Goal: Task Accomplishment & Management: Manage account settings

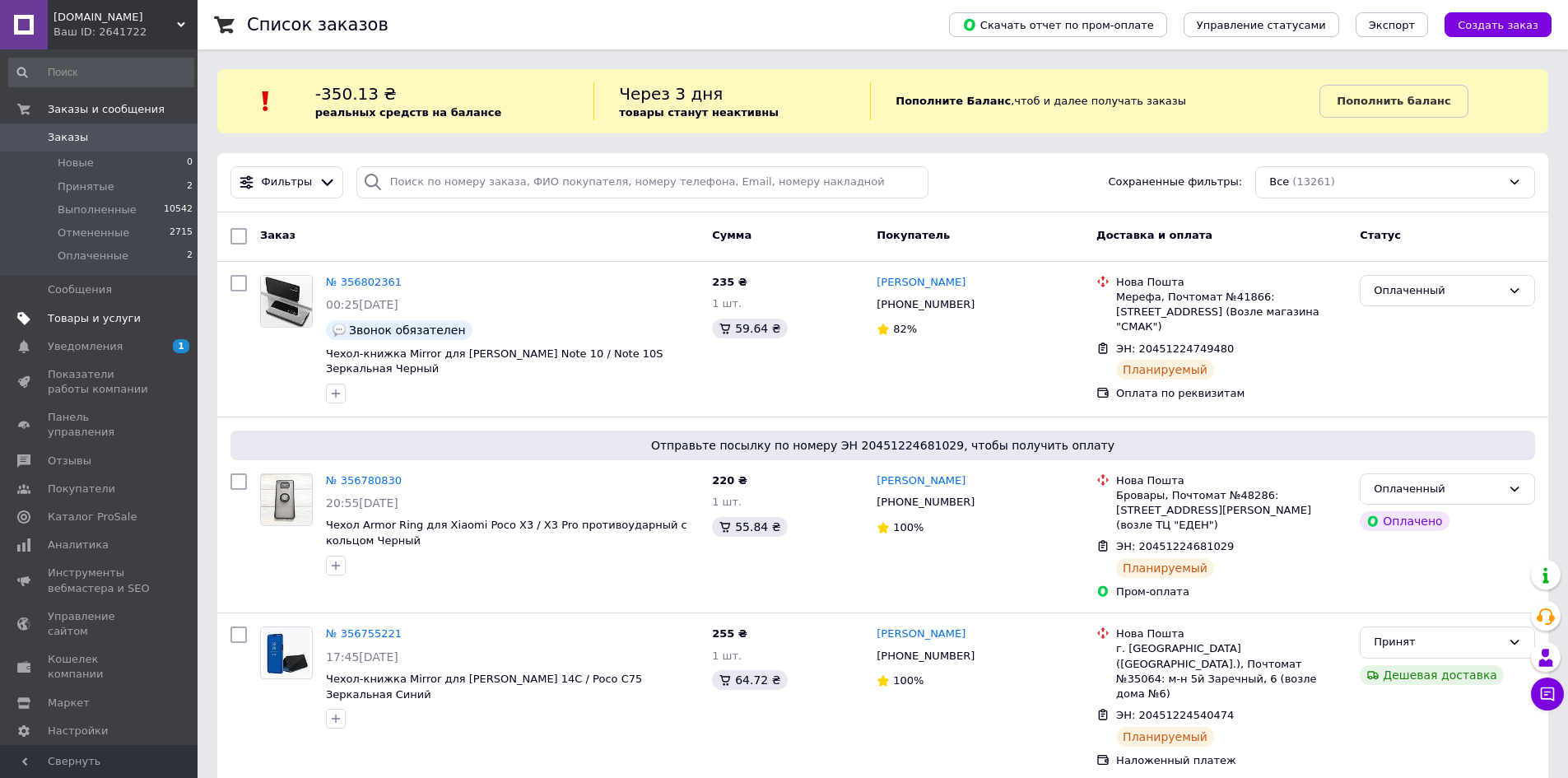
click at [67, 314] on span "Товары и услуги" at bounding box center [94, 318] width 93 height 15
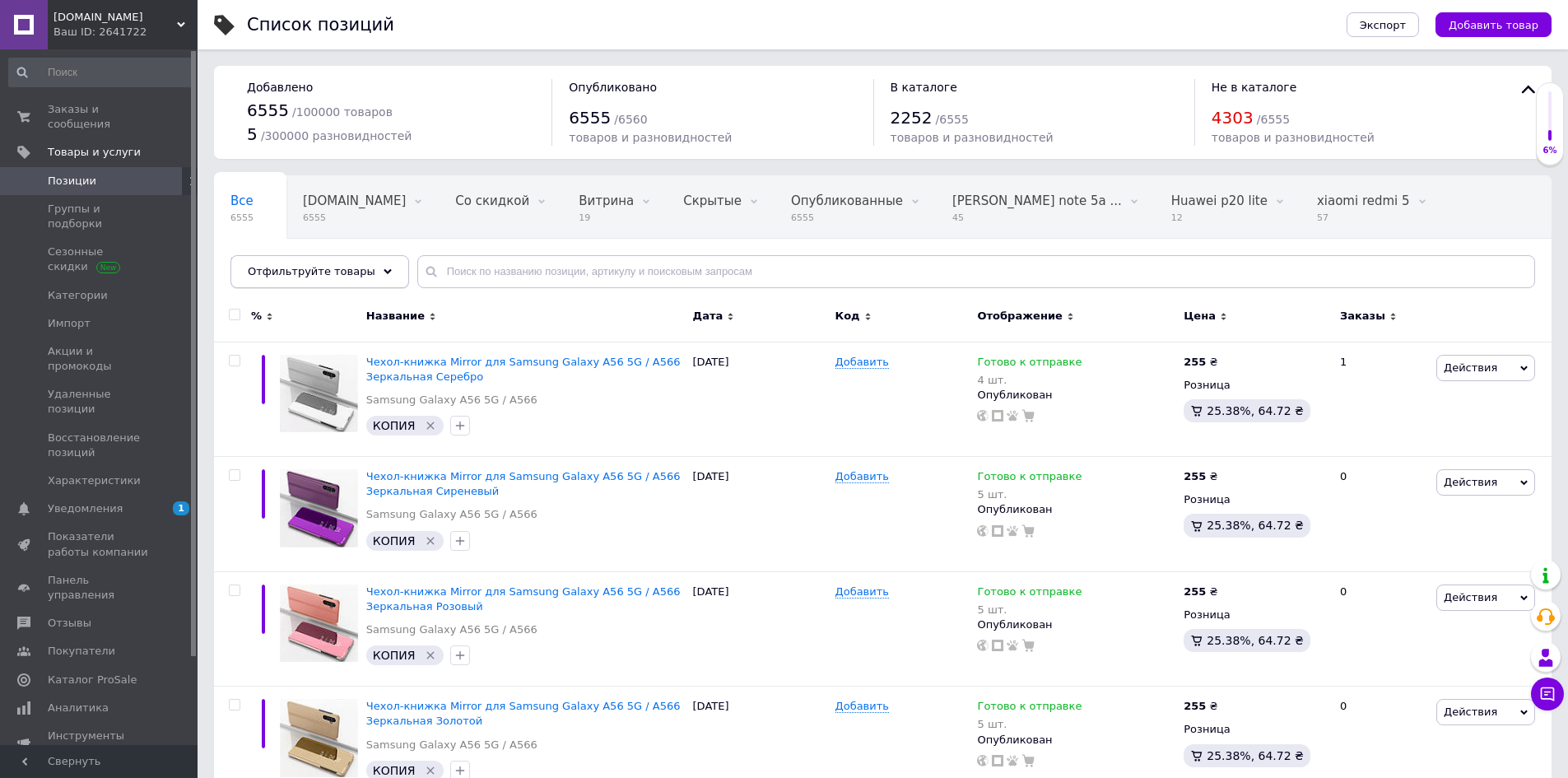
click at [384, 270] on use at bounding box center [388, 271] width 8 height 5
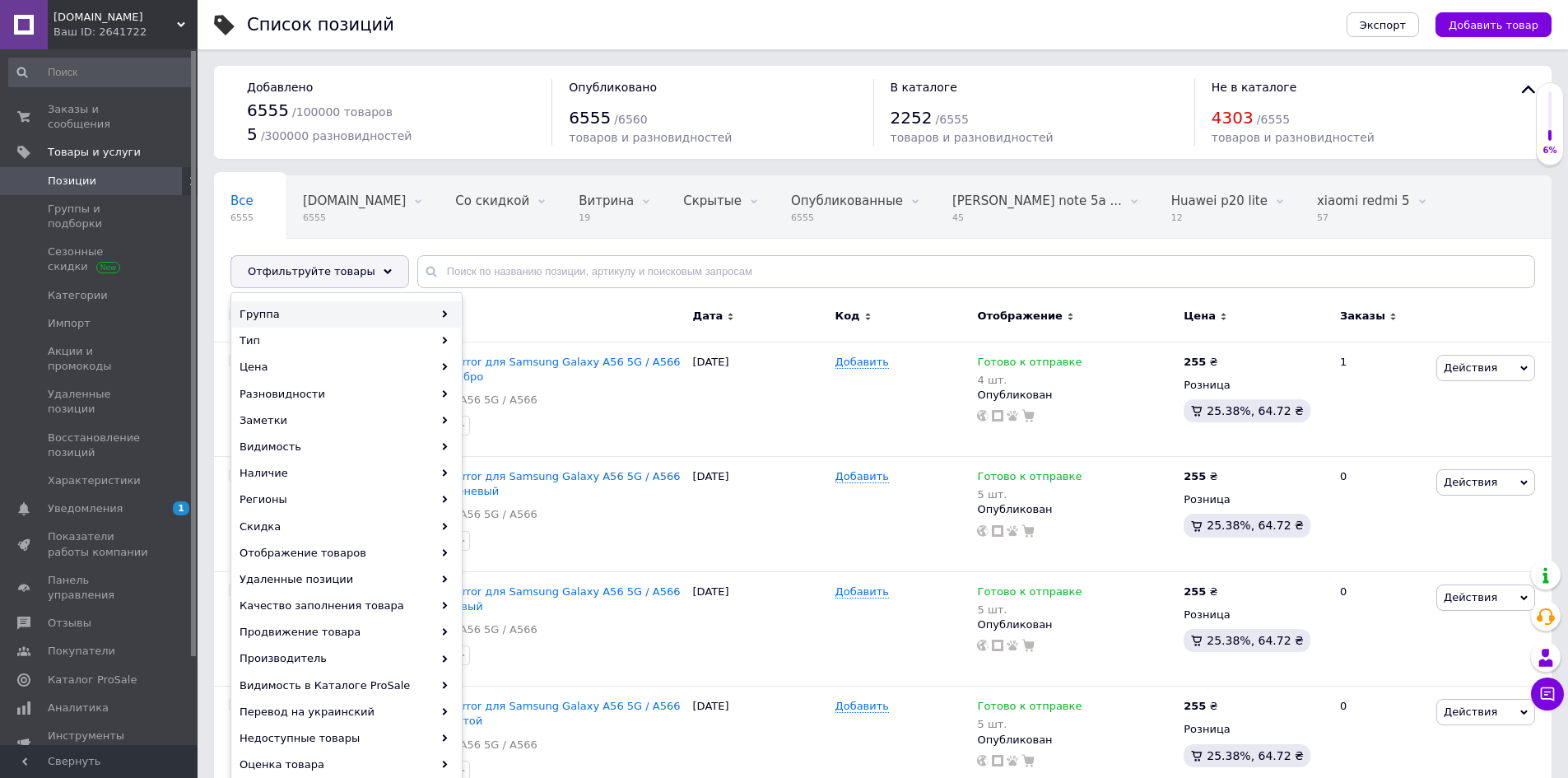
click at [319, 320] on div "Группа" at bounding box center [347, 315] width 229 height 26
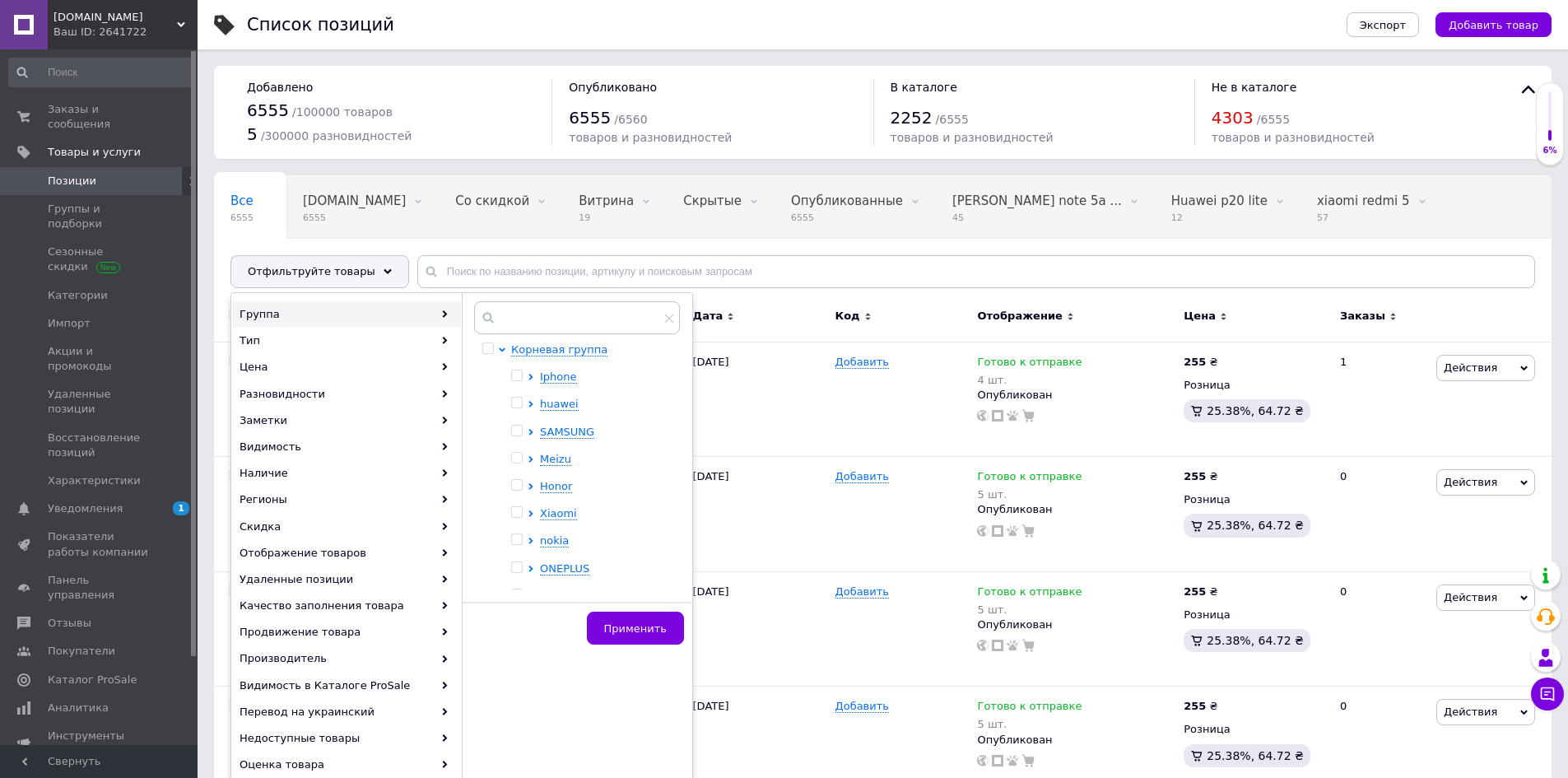
scroll to position [165, 0]
click at [557, 514] on span "Oppo" at bounding box center [553, 512] width 28 height 13
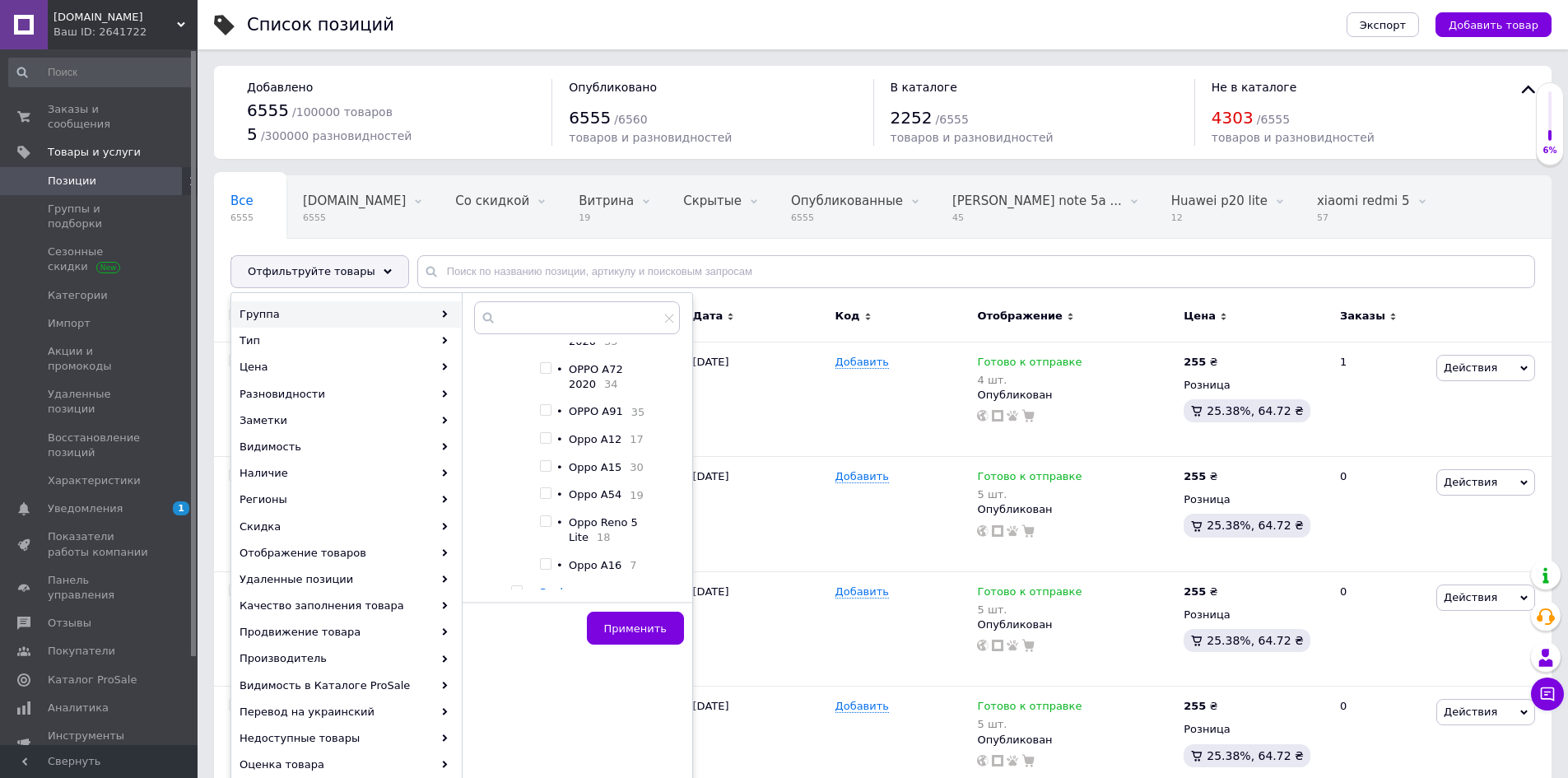
scroll to position [568, 0]
click at [544, 466] on input "checkbox" at bounding box center [545, 471] width 11 height 11
checkbox input "true"
click at [638, 622] on span "Применить" at bounding box center [636, 628] width 63 height 13
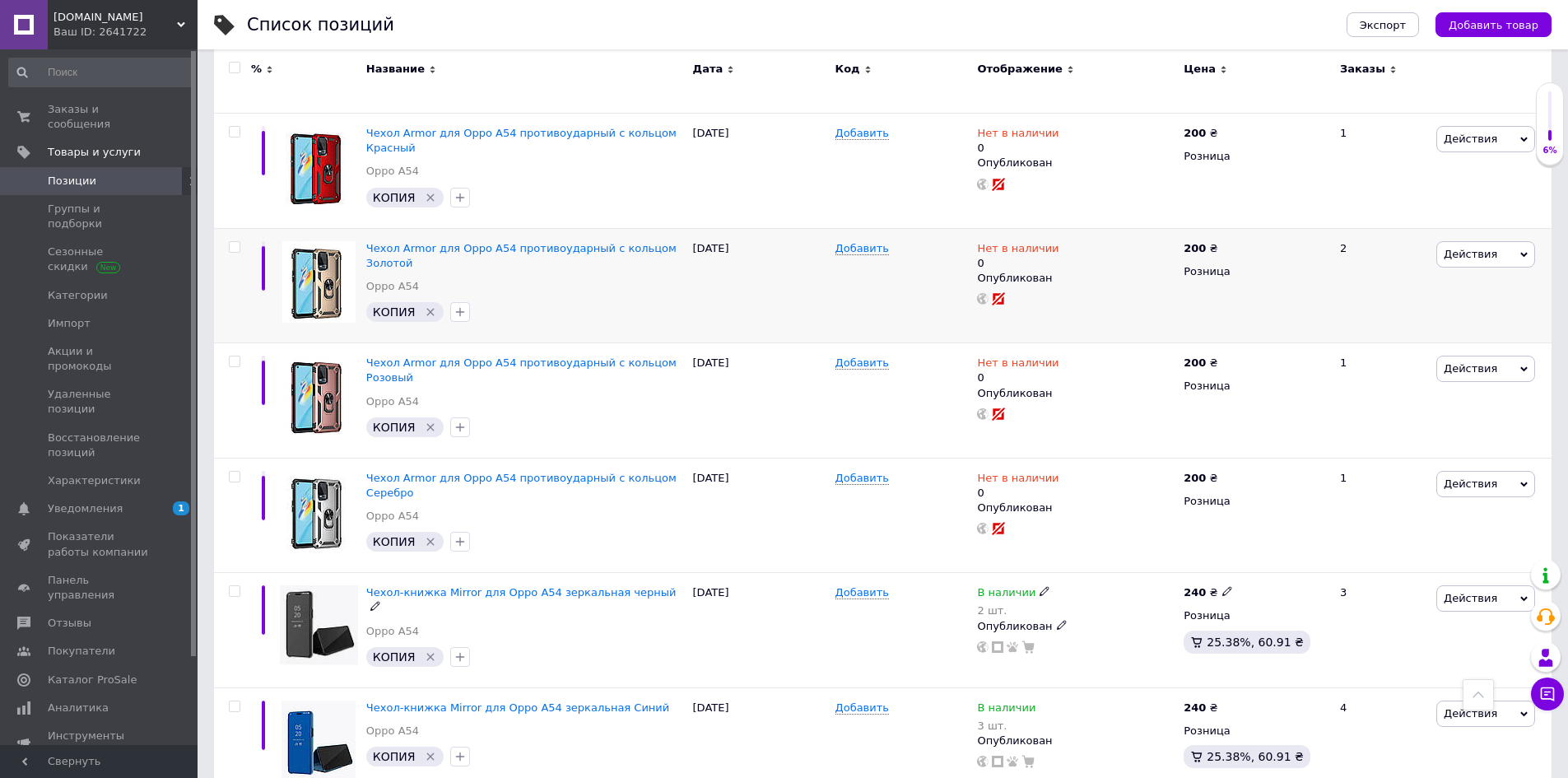
scroll to position [997, 0]
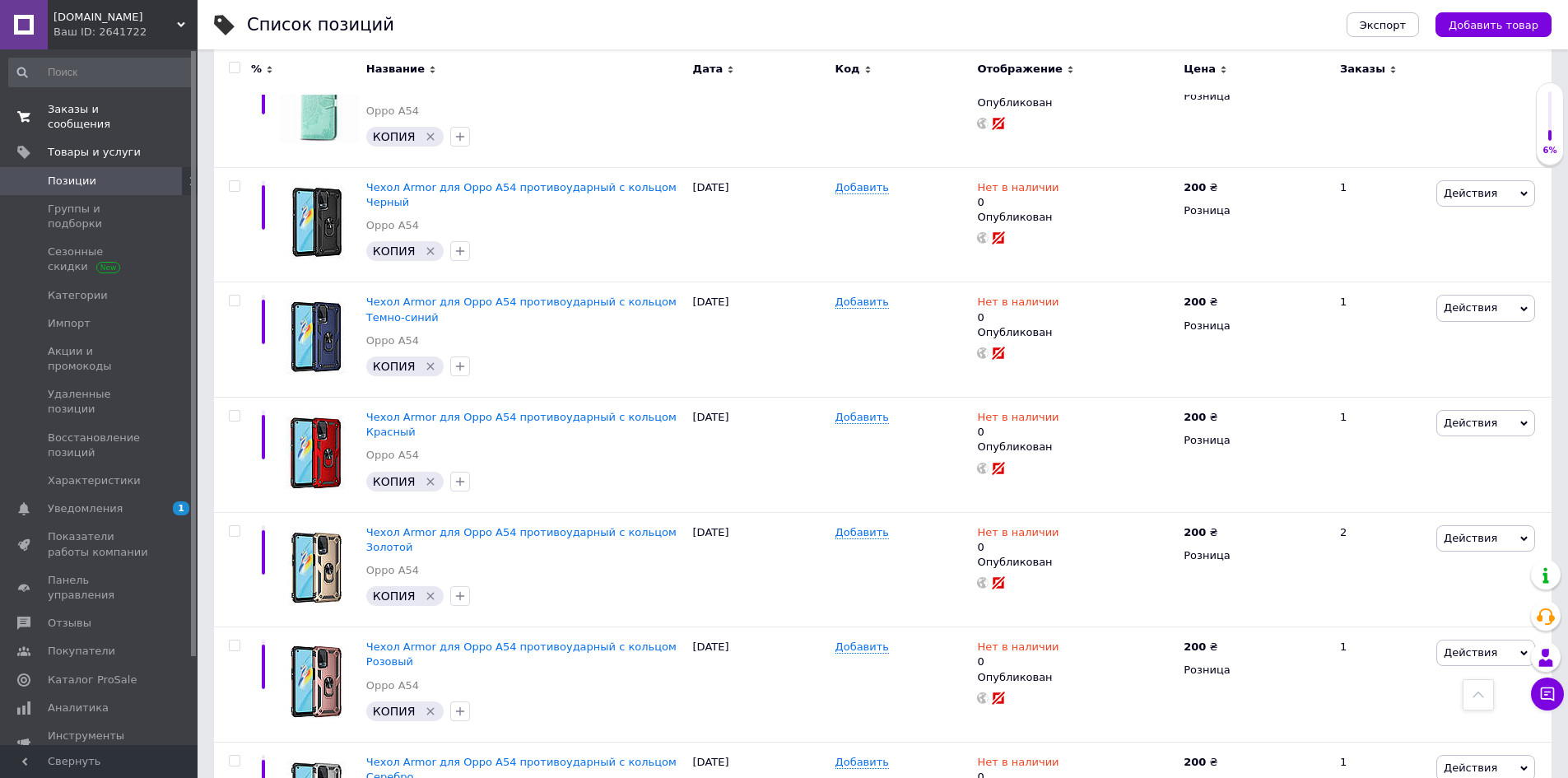
click at [70, 104] on span "Заказы и сообщения" at bounding box center [100, 117] width 105 height 29
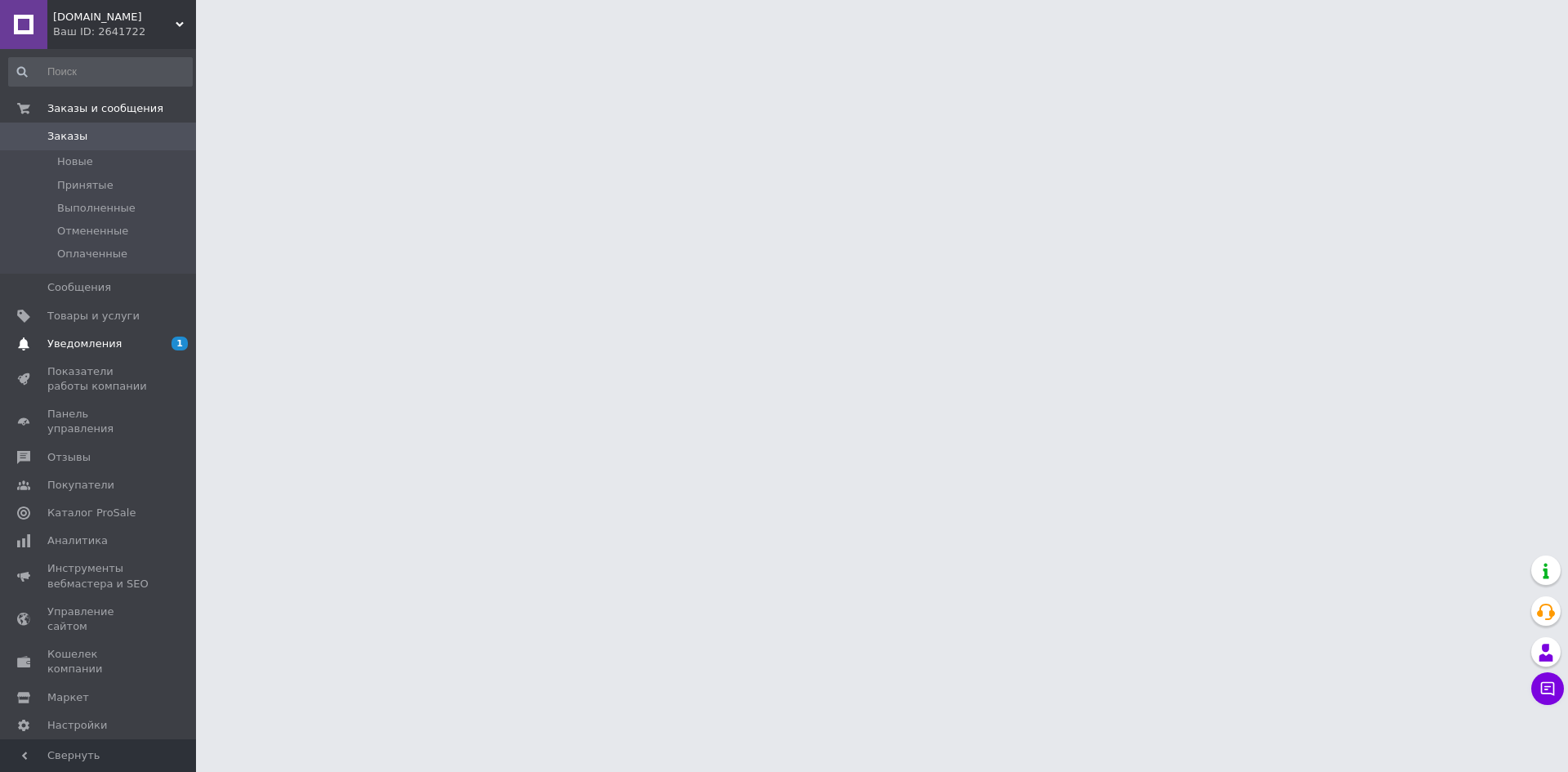
click at [81, 345] on span "Уведомления" at bounding box center [85, 343] width 74 height 15
